Goal: Check status: Check status

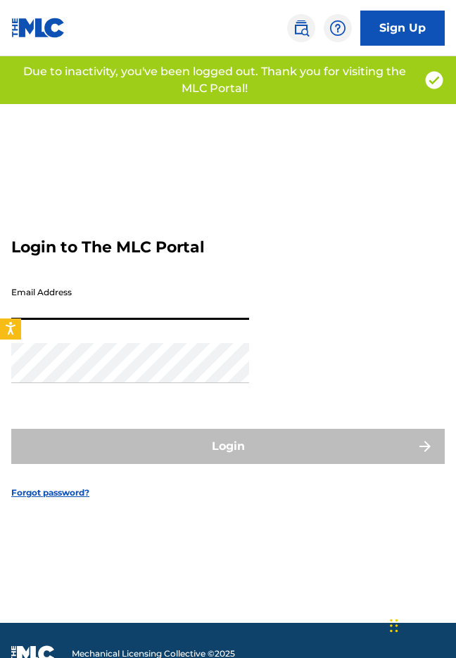
type input "[EMAIL_ADDRESS][DOMAIN_NAME]"
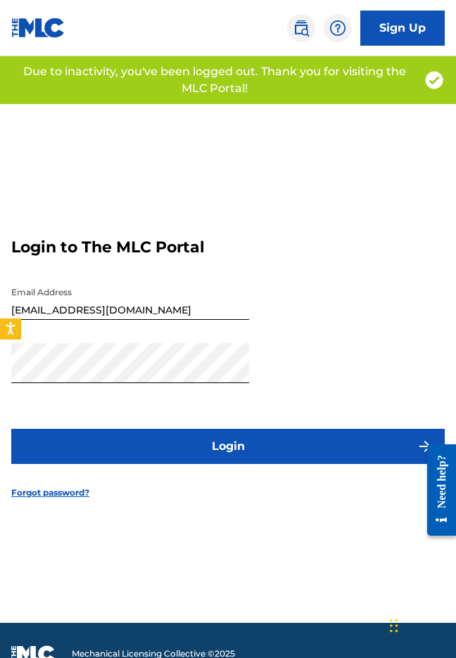
click at [131, 434] on button "Login" at bounding box center [227, 446] width 433 height 35
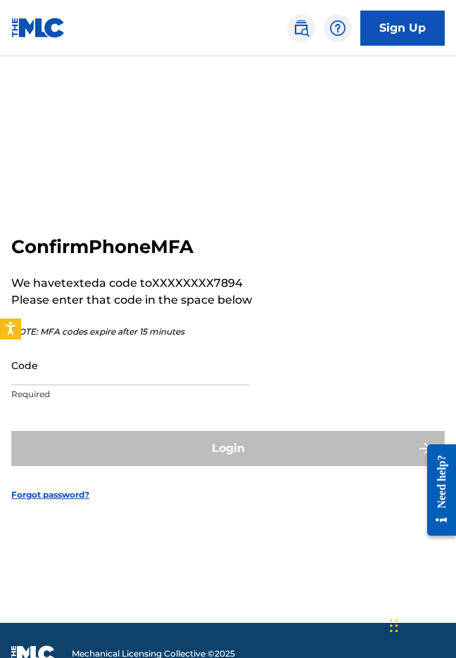
click at [49, 364] on input "Code" at bounding box center [130, 365] width 238 height 40
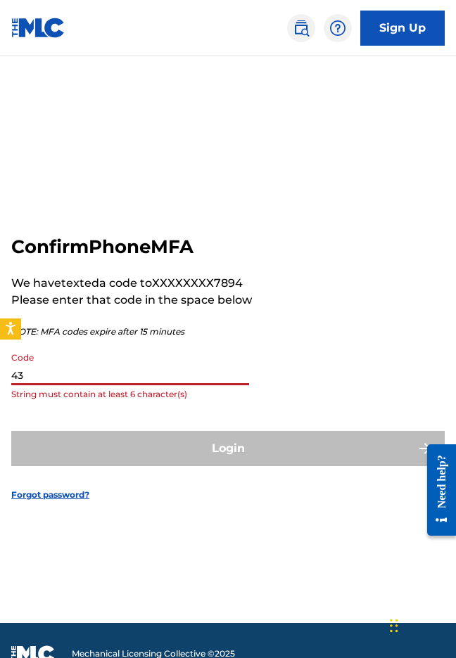
type input "4"
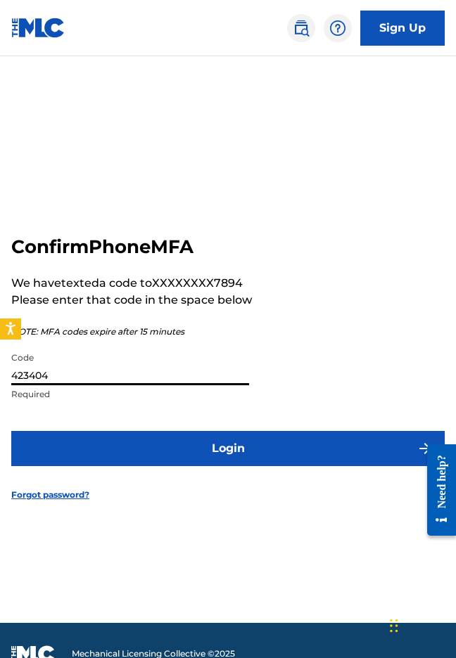
type input "423404"
click at [228, 448] on button "Login" at bounding box center [227, 448] width 433 height 35
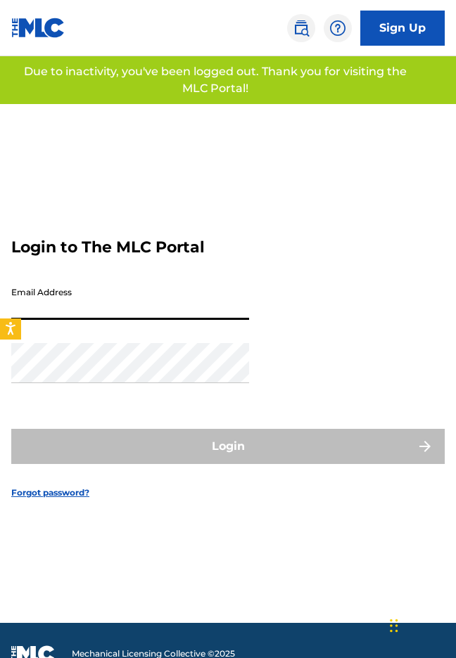
type input "[EMAIL_ADDRESS][DOMAIN_NAME]"
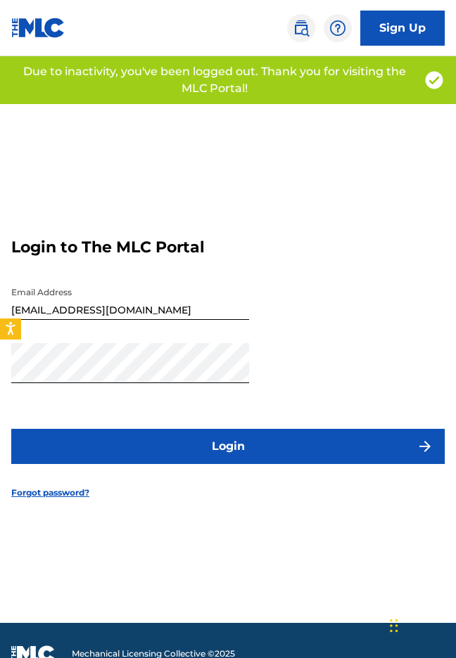
click at [207, 454] on button "Login" at bounding box center [227, 446] width 433 height 35
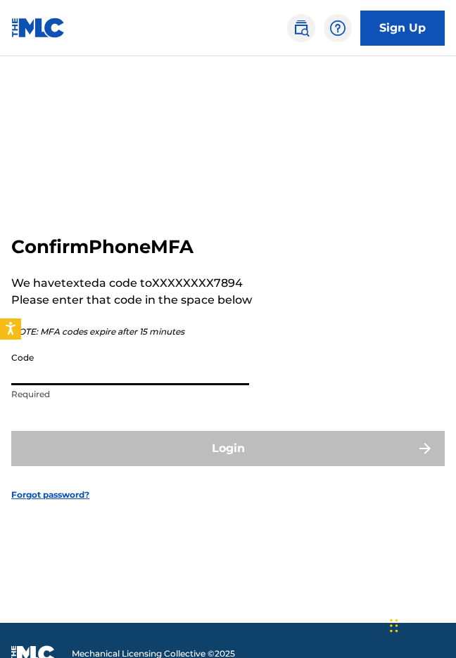
click at [131, 359] on input "Code" at bounding box center [130, 365] width 238 height 40
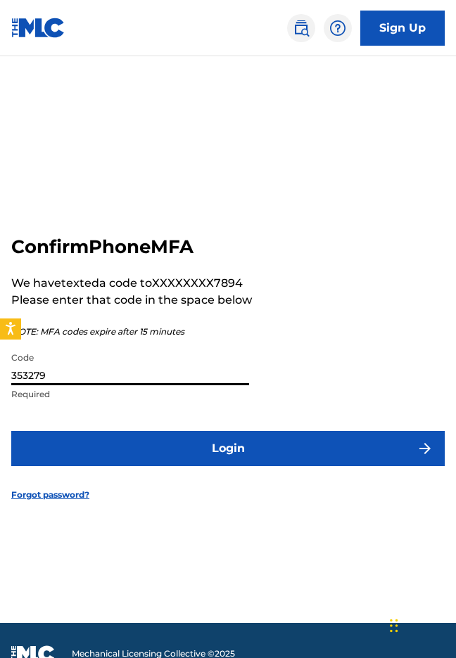
type input "353279"
click at [228, 448] on button "Login" at bounding box center [227, 448] width 433 height 35
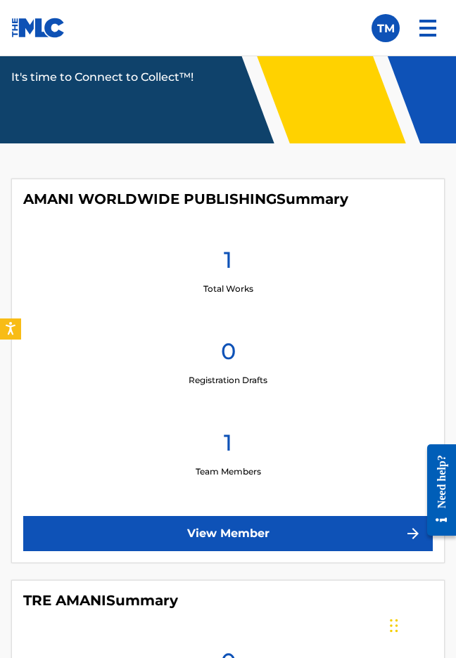
scroll to position [108, 0]
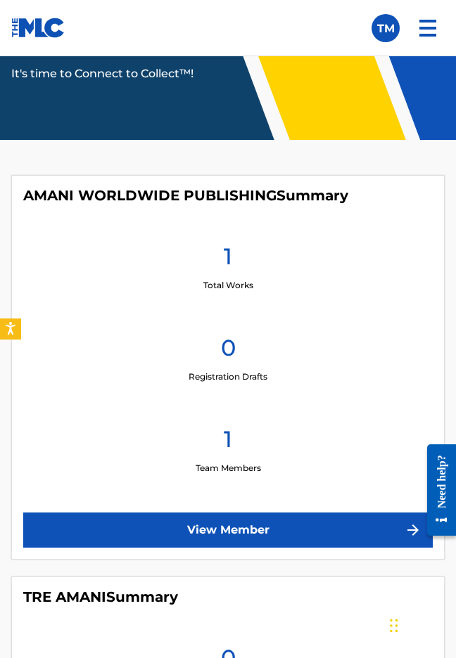
click at [267, 521] on link "View Member" at bounding box center [227, 530] width 409 height 35
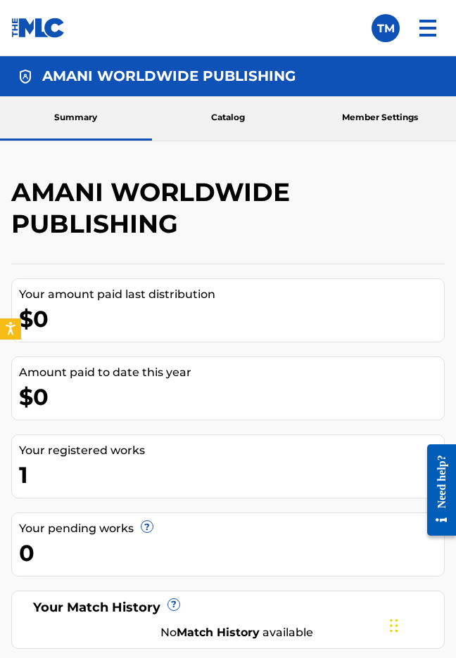
click at [250, 113] on link "Catalog" at bounding box center [228, 118] width 152 height 44
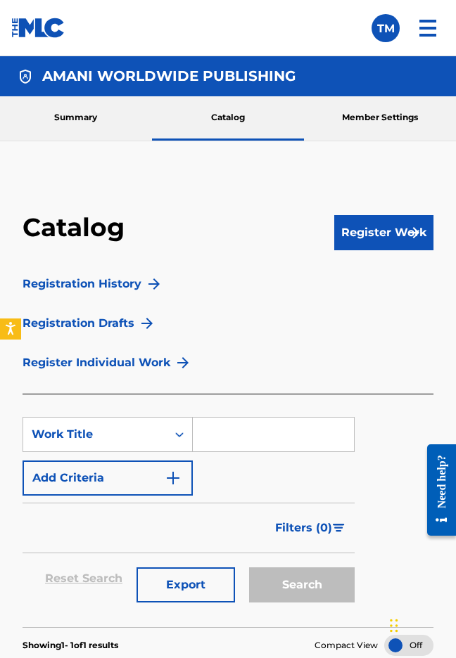
click at [380, 115] on link "Member Settings" at bounding box center [380, 118] width 152 height 44
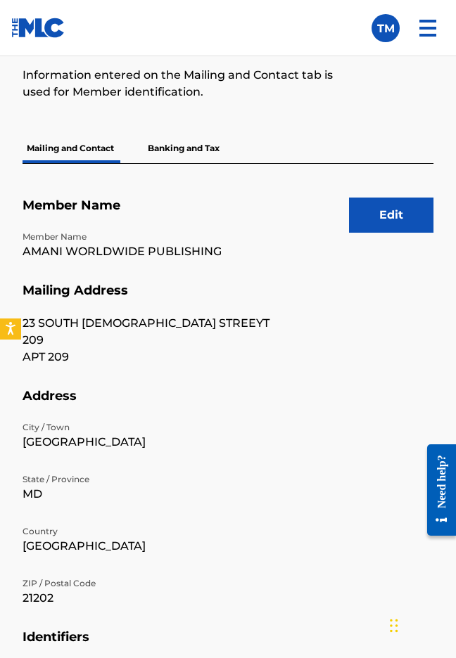
click at [376, 214] on button "Edit" at bounding box center [391, 215] width 84 height 35
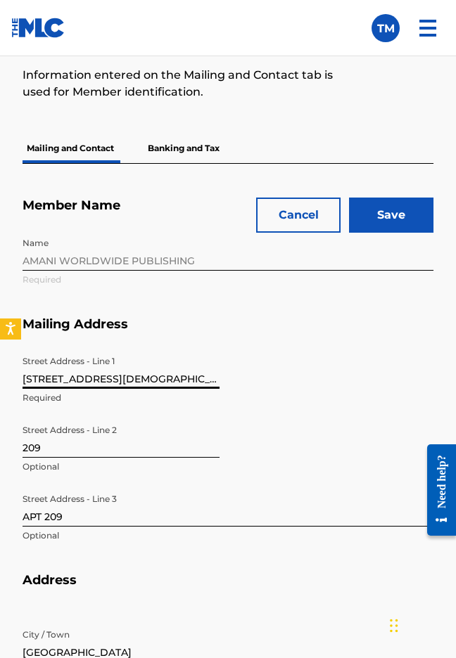
type input "23 SOUTH GAY STREEt"
click at [388, 221] on input "Save" at bounding box center [391, 215] width 84 height 35
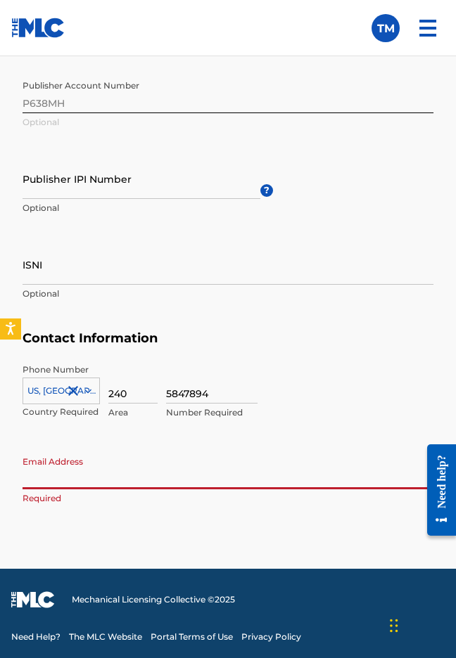
click at [94, 473] on input "Email Address" at bounding box center [228, 470] width 411 height 40
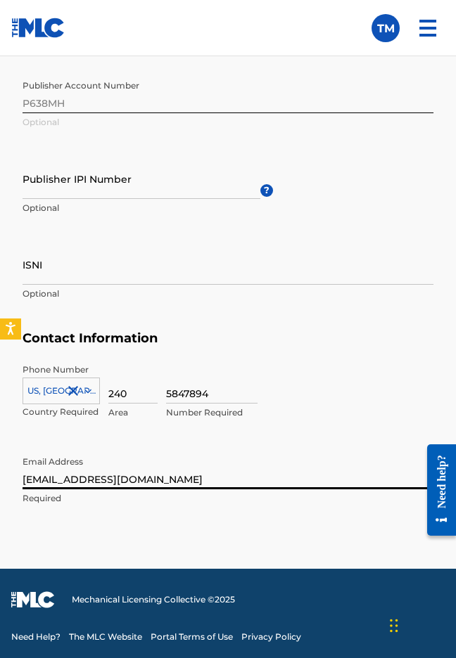
type input "[EMAIL_ADDRESS][DOMAIN_NAME]"
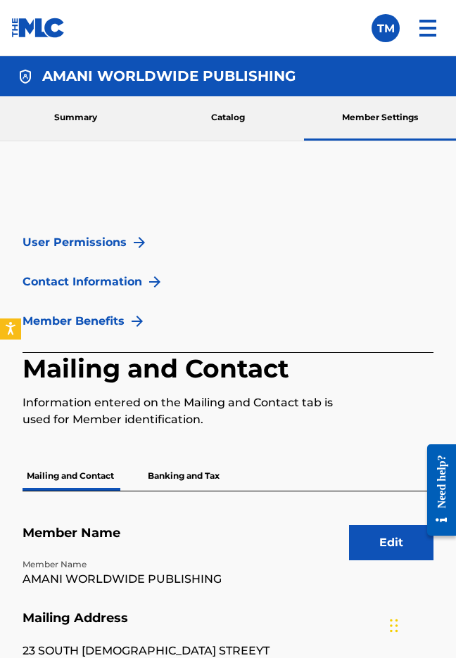
scroll to position [0, 0]
click at [72, 117] on link "Summary" at bounding box center [76, 118] width 152 height 44
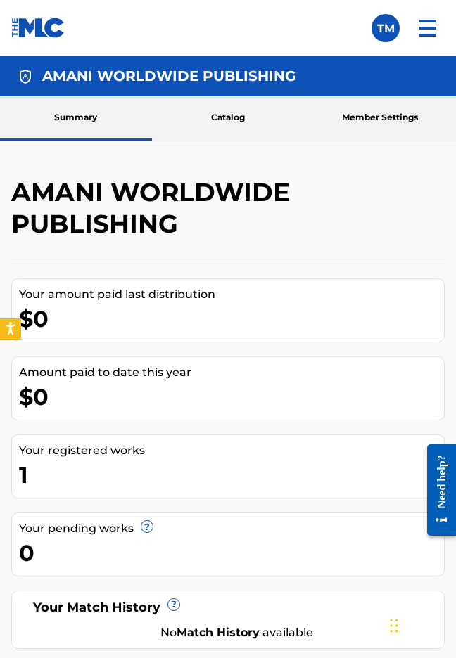
click at [426, 37] on img at bounding box center [428, 28] width 34 height 34
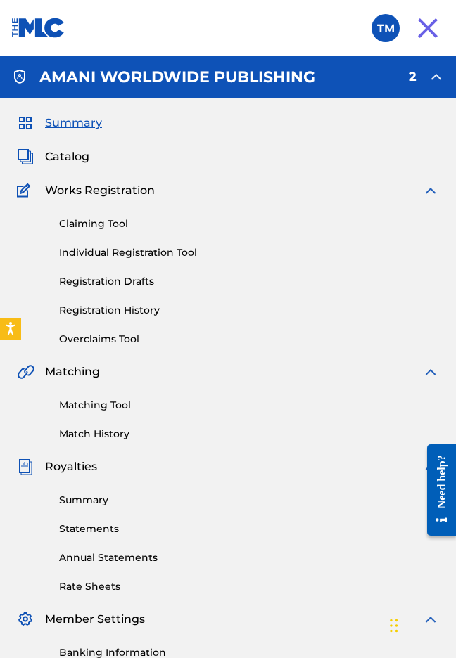
click at [88, 224] on link "Claiming Tool" at bounding box center [249, 224] width 380 height 15
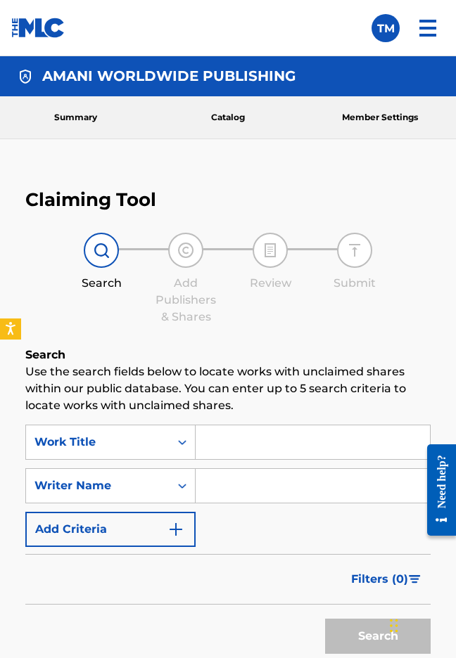
click at [422, 24] on img at bounding box center [428, 28] width 34 height 34
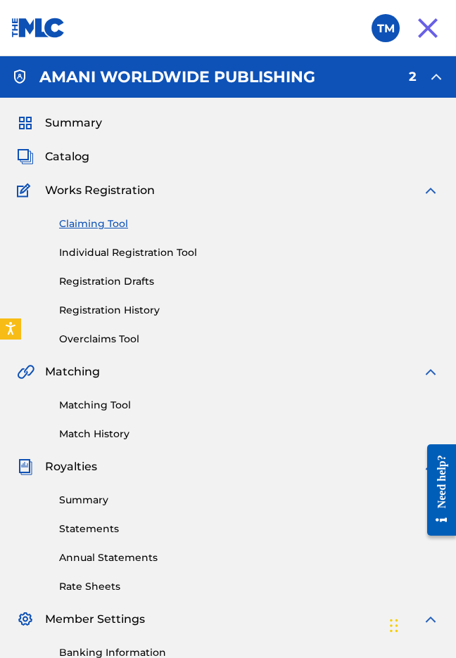
click at [82, 253] on link "Individual Registration Tool" at bounding box center [249, 253] width 380 height 15
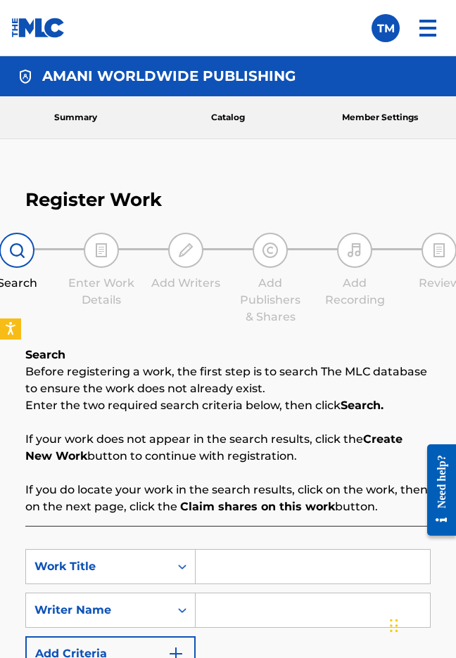
click at [427, 25] on img at bounding box center [428, 28] width 34 height 34
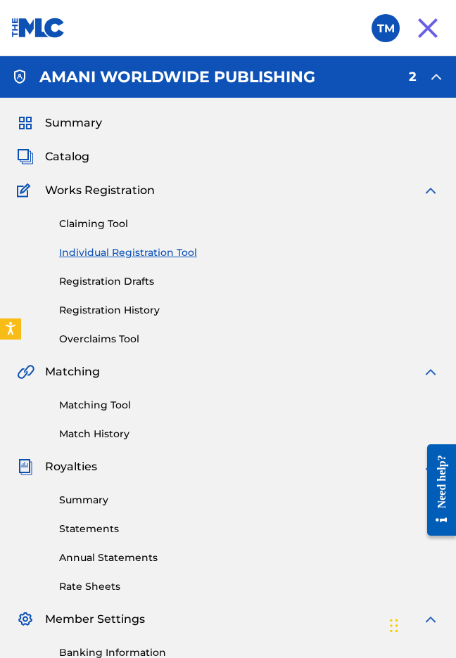
click at [107, 282] on link "Registration Drafts" at bounding box center [249, 281] width 380 height 15
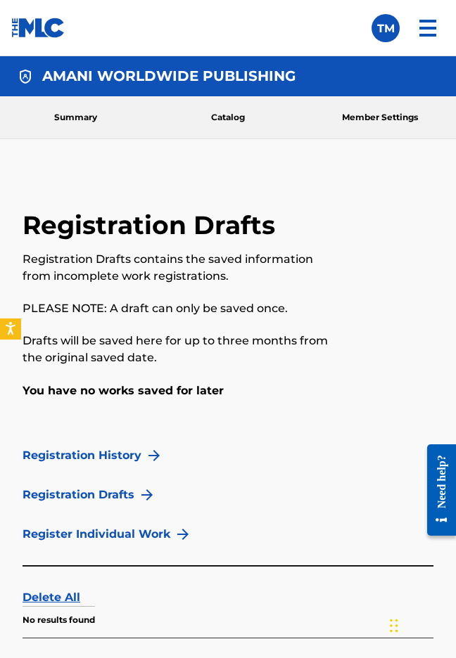
click at [428, 31] on img at bounding box center [428, 28] width 34 height 34
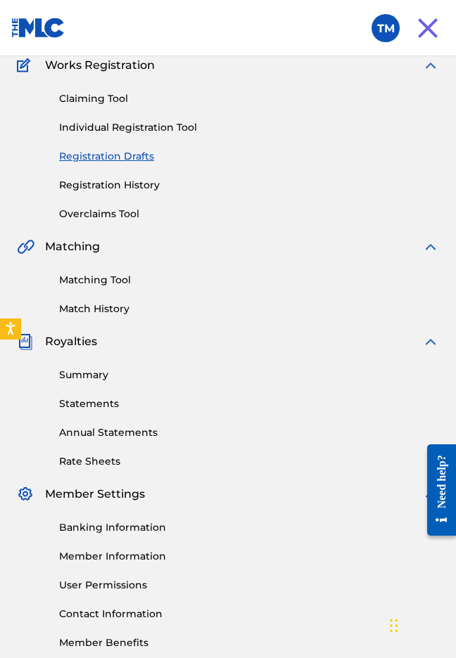
scroll to position [111, 0]
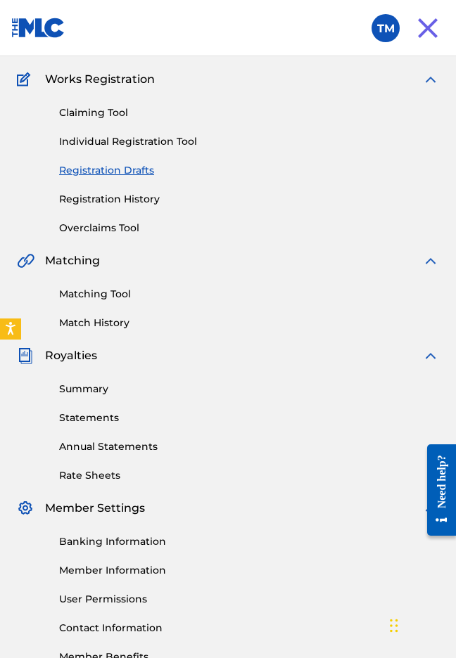
click at [112, 203] on link "Registration History" at bounding box center [249, 199] width 380 height 15
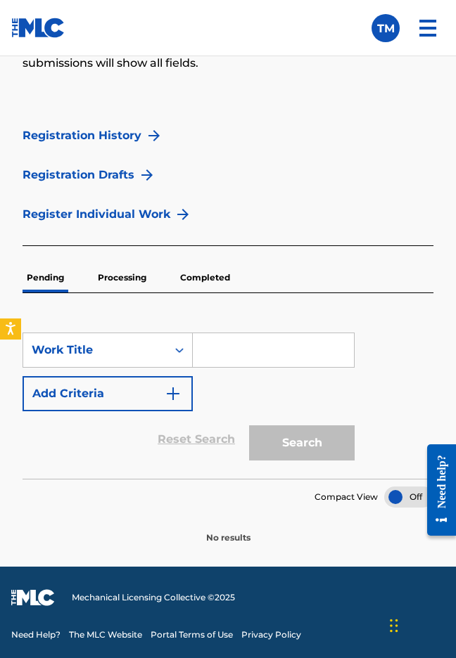
scroll to position [358, 0]
click at [116, 282] on p "Processing" at bounding box center [122, 278] width 57 height 30
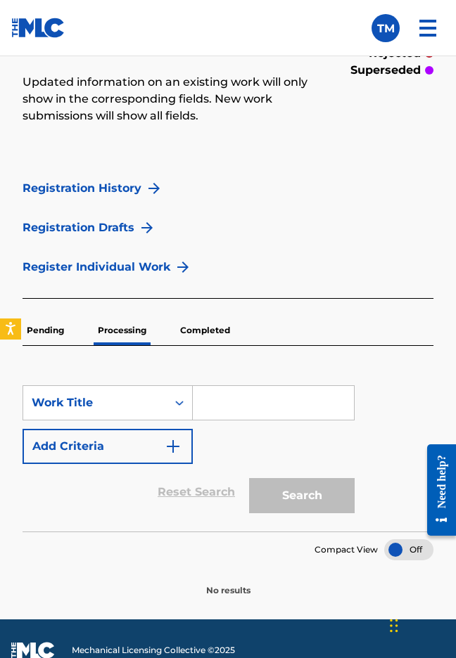
click at [193, 324] on p "Completed" at bounding box center [205, 331] width 58 height 30
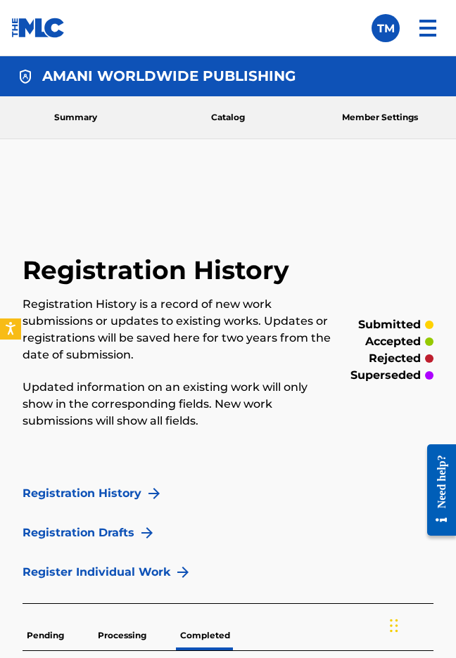
click at [68, 116] on link "Summary" at bounding box center [76, 117] width 152 height 42
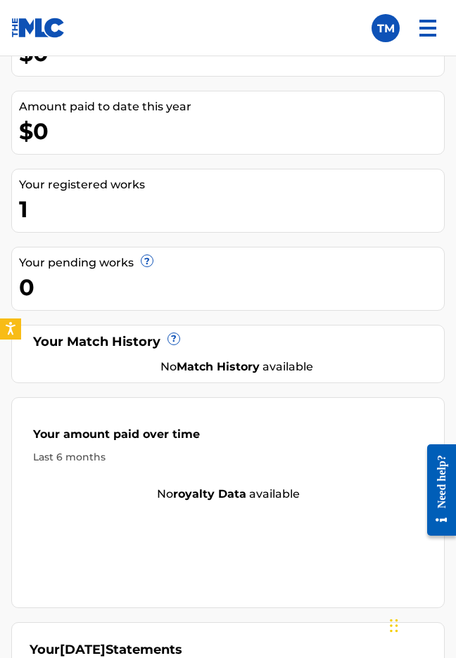
click at [179, 341] on span "?" at bounding box center [173, 342] width 13 height 19
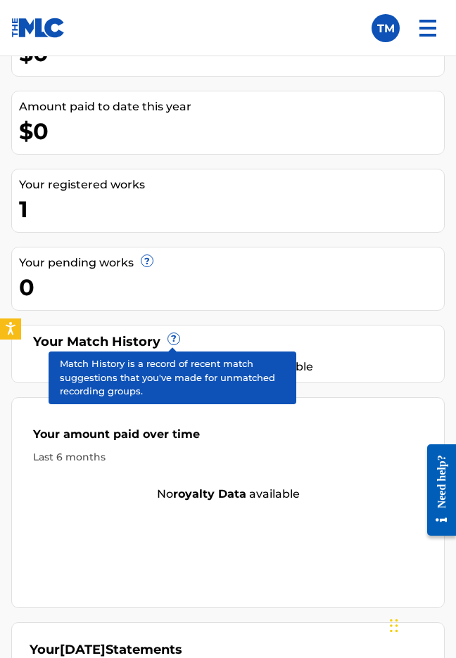
click at [170, 338] on span "?" at bounding box center [173, 338] width 11 height 11
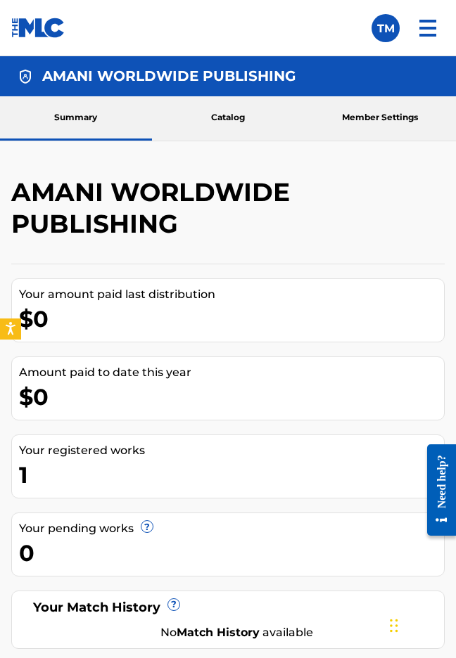
click at [431, 36] on img at bounding box center [428, 28] width 34 height 34
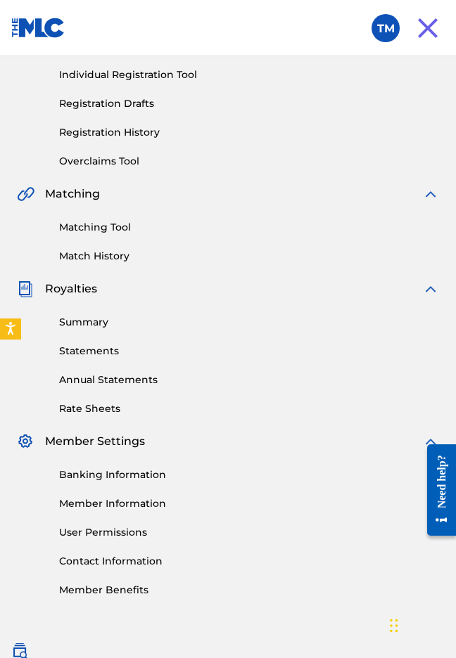
click at [91, 376] on link "Annual Statements" at bounding box center [249, 380] width 380 height 15
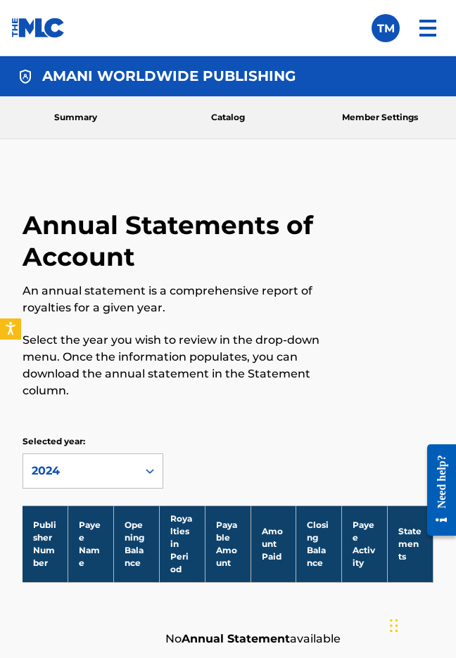
click at [431, 13] on img at bounding box center [428, 28] width 34 height 34
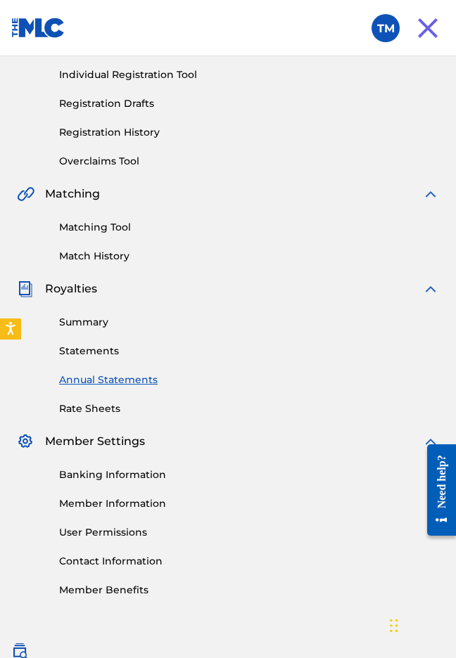
click at [98, 344] on link "Statements" at bounding box center [249, 351] width 380 height 15
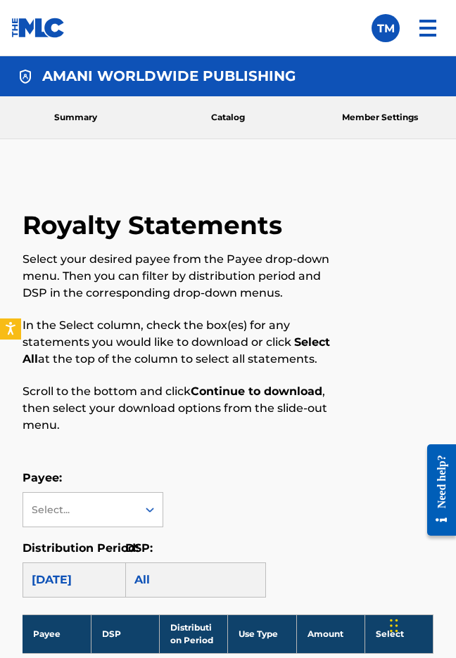
click at [425, 25] on img at bounding box center [428, 28] width 34 height 34
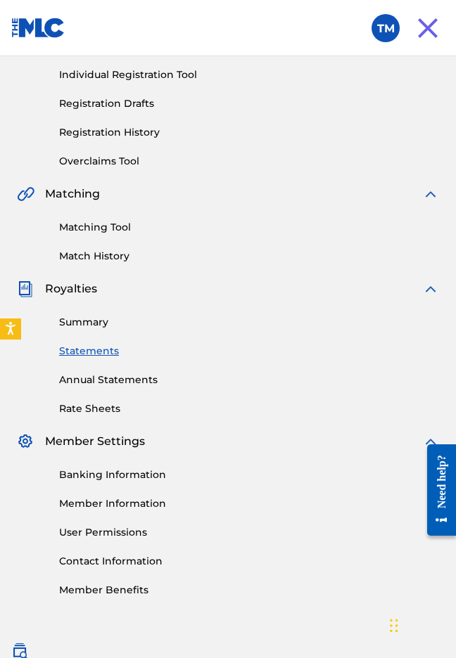
click at [80, 327] on link "Summary" at bounding box center [249, 322] width 380 height 15
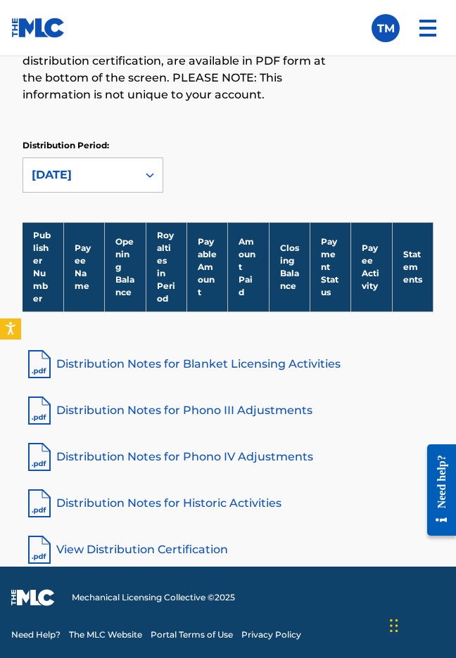
scroll to position [298, 0]
click at [282, 364] on link "Distribution Notes for Blanket Licensing Activities" at bounding box center [228, 365] width 411 height 34
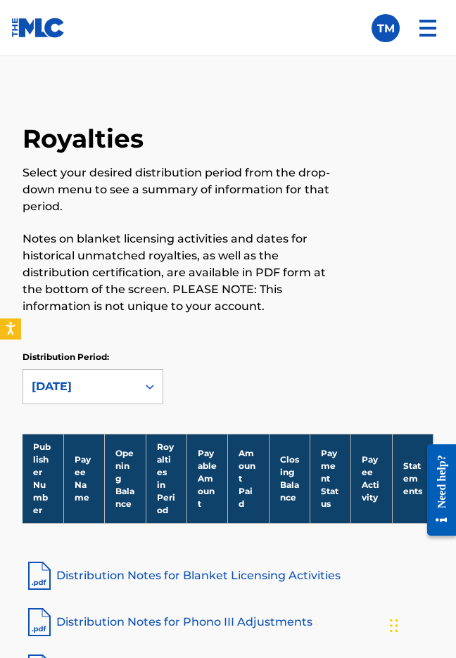
scroll to position [78, 0]
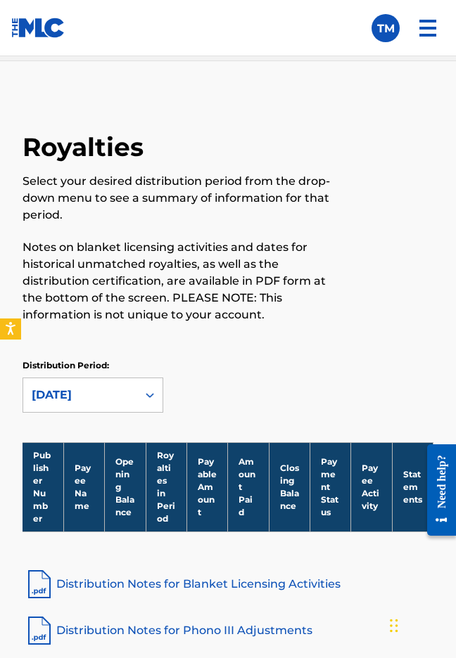
click at [429, 20] on img at bounding box center [428, 28] width 34 height 34
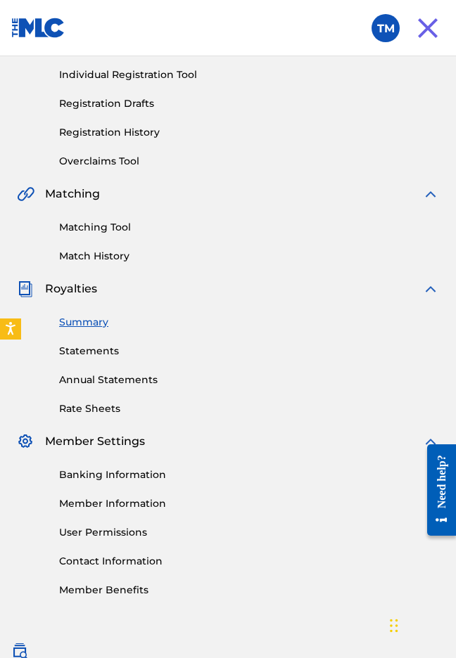
click at [91, 412] on link "Rate Sheets" at bounding box center [249, 409] width 380 height 15
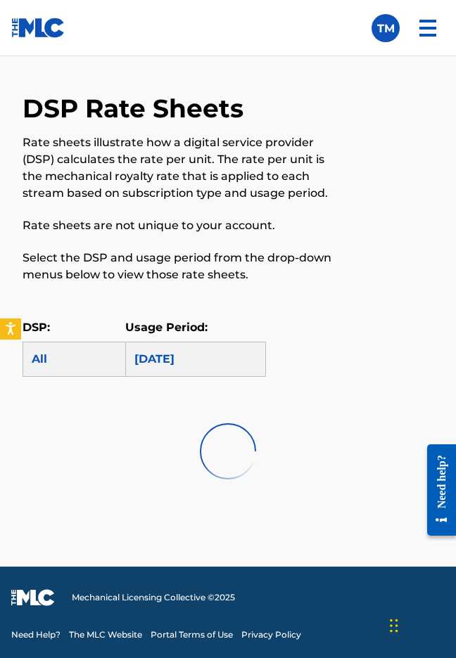
scroll to position [257, 0]
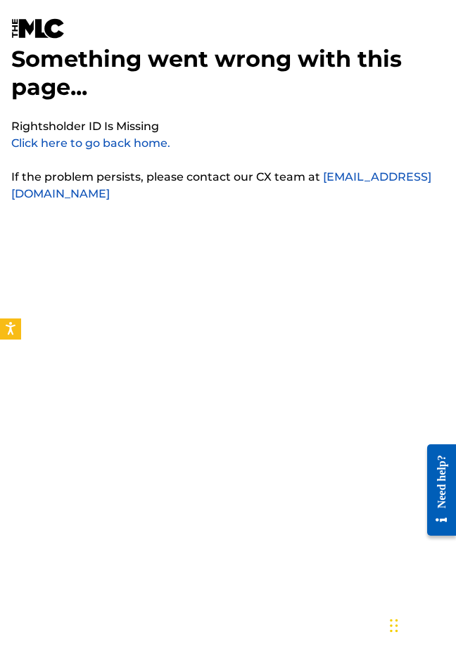
click at [91, 143] on link "Click here to go back home." at bounding box center [90, 142] width 159 height 13
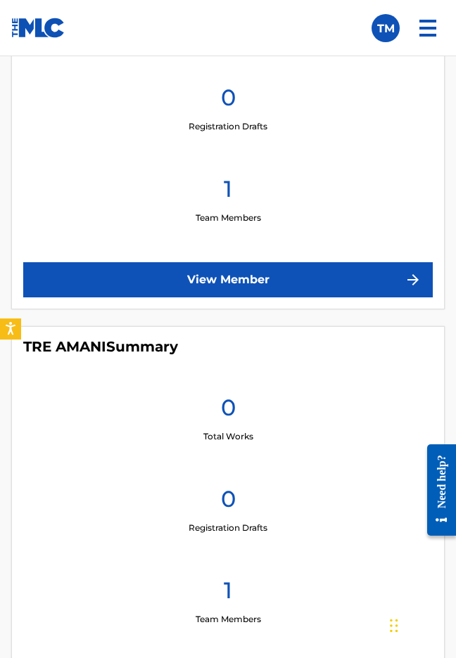
scroll to position [376, 0]
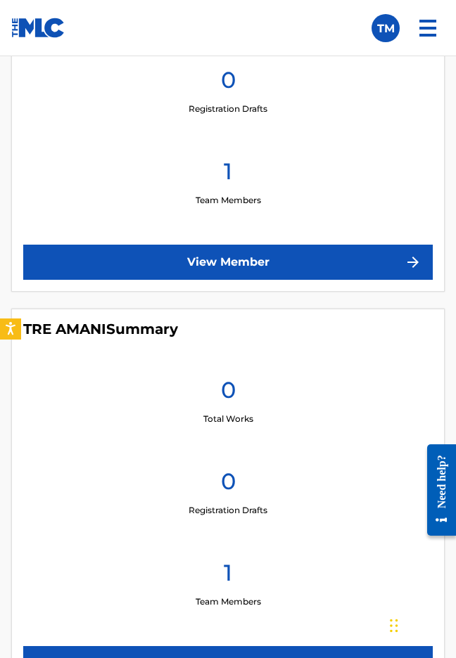
click at [286, 276] on link "View Member" at bounding box center [227, 262] width 409 height 35
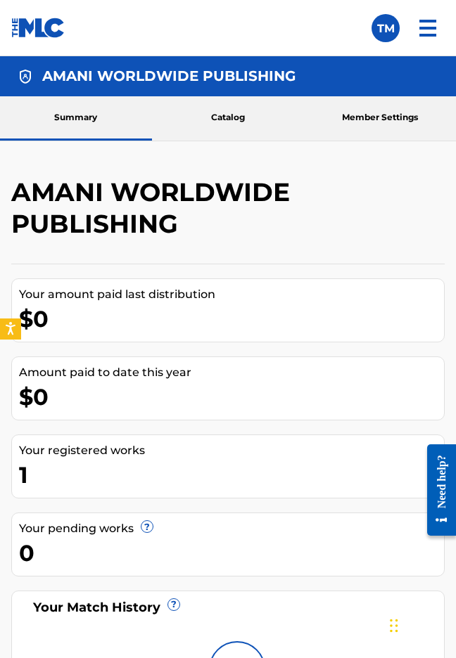
click at [242, 125] on link "Catalog" at bounding box center [228, 118] width 152 height 44
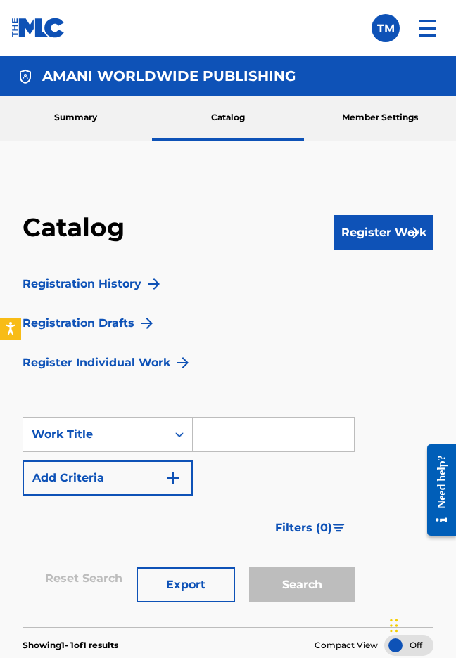
click at [134, 281] on link "Registration History" at bounding box center [82, 284] width 119 height 17
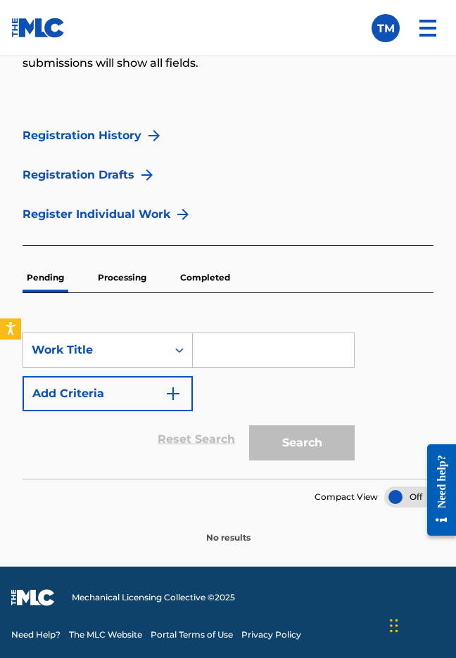
scroll to position [358, 0]
click at [120, 279] on p "Processing" at bounding box center [122, 278] width 57 height 30
click at [205, 286] on p "Completed" at bounding box center [205, 278] width 58 height 30
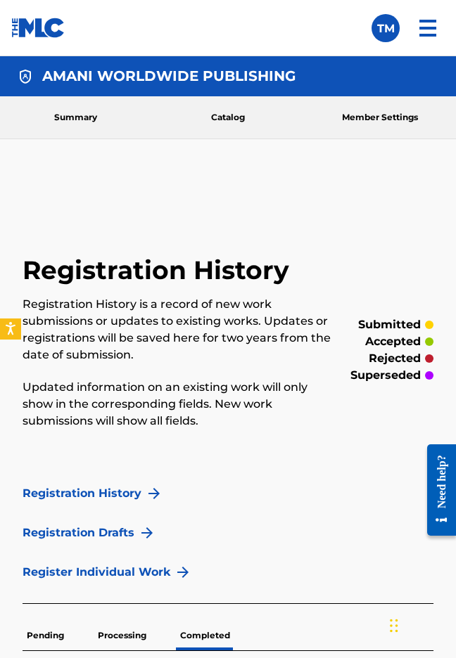
click at [429, 25] on img at bounding box center [428, 28] width 34 height 34
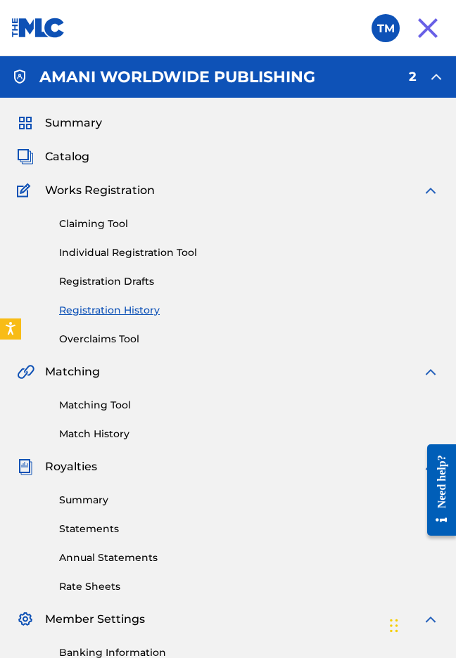
scroll to position [23, 0]
click at [98, 282] on link "Registration Drafts" at bounding box center [249, 281] width 380 height 15
